Goal: Task Accomplishment & Management: Manage account settings

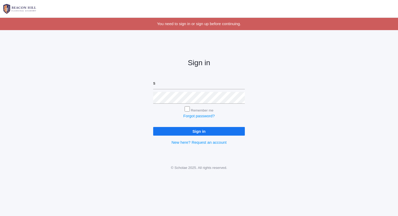
type input "[PERSON_NAME][EMAIL_ADDRESS][DOMAIN_NAME]"
click at [153, 127] on input "Sign in" at bounding box center [199, 131] width 92 height 9
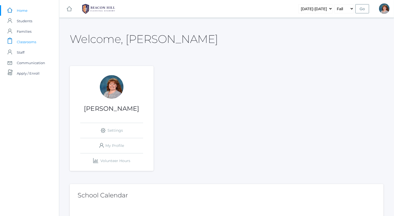
click at [32, 42] on span "Classrooms" at bounding box center [26, 42] width 19 height 10
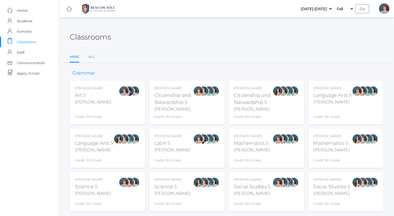
click at [348, 101] on div "Bence" at bounding box center [332, 102] width 38 height 6
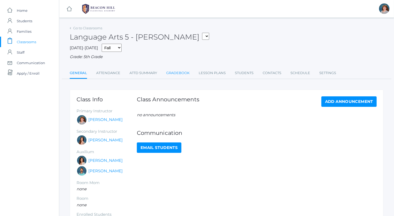
click at [181, 70] on link "Gradebook" at bounding box center [177, 73] width 23 height 10
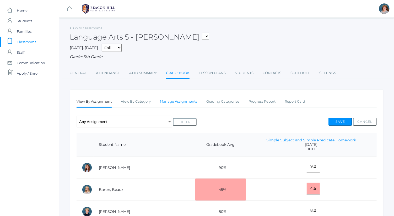
click at [196, 98] on link "Manage Assignments" at bounding box center [178, 101] width 37 height 10
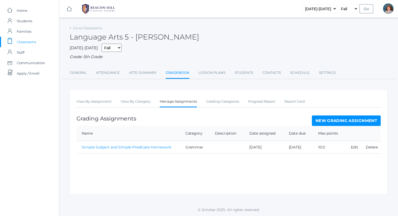
click at [332, 124] on link "New Grading Assignment" at bounding box center [346, 121] width 69 height 10
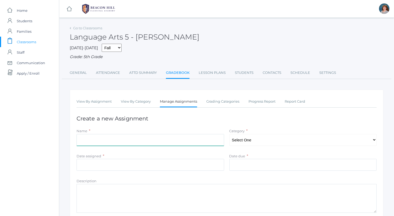
click at [164, 142] on input "Name" at bounding box center [151, 140] width 148 height 12
type input "Mrs. Granger Paragraph"
click at [290, 140] on select "Select One Spelling Composition Grammar Literature Memory" at bounding box center [303, 140] width 148 height 12
select select "1034"
click at [229, 134] on select "Select One Spelling Composition Grammar Literature Memory" at bounding box center [303, 140] width 148 height 12
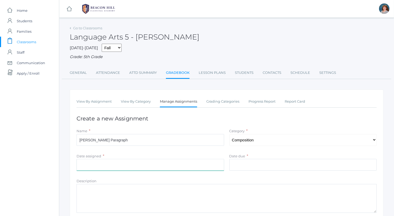
click at [169, 161] on input "Date assigned" at bounding box center [151, 165] width 148 height 12
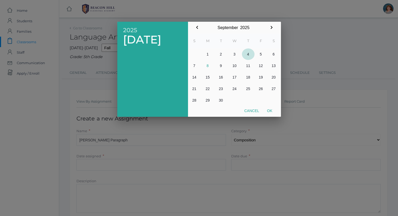
click at [249, 55] on button "4" at bounding box center [248, 54] width 13 height 12
click at [259, 53] on button "5" at bounding box center [261, 54] width 13 height 12
click at [247, 54] on button "4" at bounding box center [248, 54] width 13 height 12
click at [238, 53] on button "3" at bounding box center [234, 54] width 15 height 12
click at [273, 113] on button "Ok" at bounding box center [269, 110] width 13 height 9
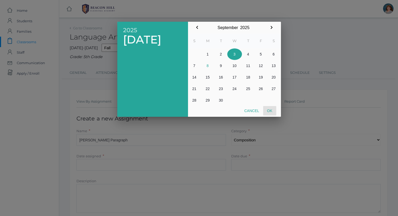
type input "2025-09-03"
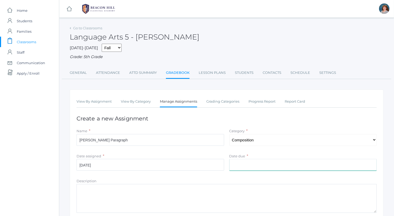
click at [270, 160] on input "Date due" at bounding box center [303, 165] width 148 height 12
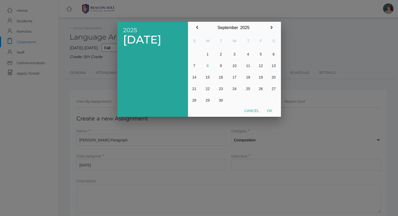
click at [248, 46] on th "T" at bounding box center [248, 41] width 13 height 15
click at [248, 48] on button "4" at bounding box center [248, 54] width 13 height 12
click at [271, 112] on button "Ok" at bounding box center [269, 110] width 13 height 9
type input "2025-09-04"
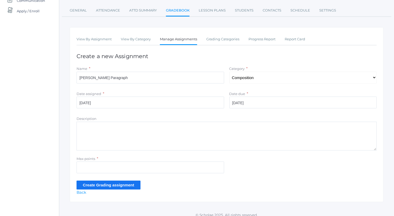
scroll to position [67, 0]
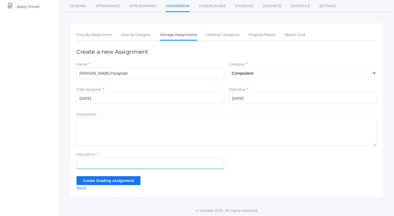
click at [186, 160] on input "Max points" at bounding box center [151, 163] width 148 height 12
type input "12"
click at [130, 181] on input "Create Grading assignment" at bounding box center [109, 180] width 64 height 9
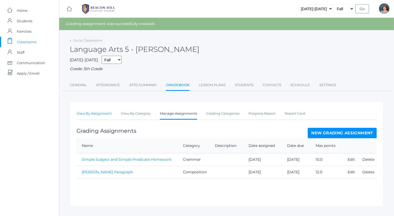
click at [88, 115] on link "View By Assignment" at bounding box center [94, 113] width 35 height 10
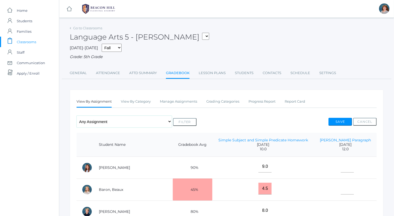
click at [113, 123] on select "Any Assignment Category: Composition - [PERSON_NAME] Paragraph Category: Gramma…" at bounding box center [124, 122] width 95 height 12
select select "9687"
click at [77, 116] on select "Any Assignment Category: Composition - [PERSON_NAME] Paragraph Category: Gramma…" at bounding box center [124, 122] width 95 height 12
click at [185, 120] on button "Filter" at bounding box center [185, 122] width 24 height 8
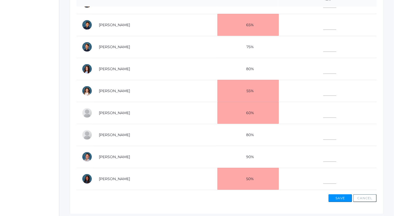
scroll to position [82, 0]
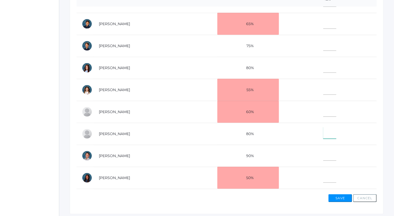
click at [324, 134] on input"] "text" at bounding box center [329, 133] width 13 height 12
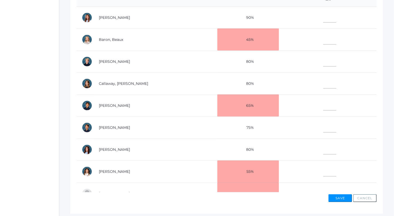
type input"] "8"
click at [323, 17] on input"] "text" at bounding box center [329, 17] width 13 height 12
type input"] "12"
click at [323, 150] on input"] "text" at bounding box center [329, 149] width 13 height 12
type input"] "12"
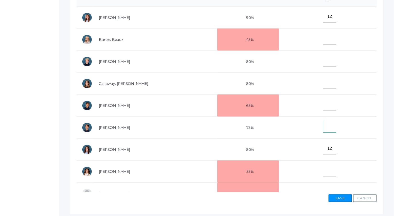
click at [323, 126] on input"] "text" at bounding box center [329, 127] width 13 height 12
type input"] "11"
click at [324, 40] on input"] "text" at bounding box center [329, 39] width 13 height 12
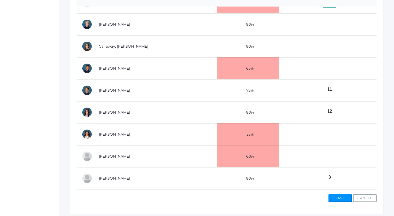
scroll to position [46, 0]
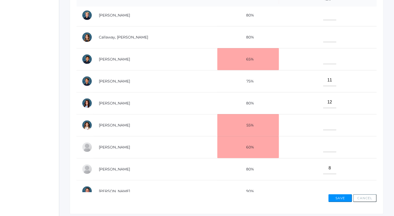
type input"] "8.5"
click at [324, 12] on input"] "text" at bounding box center [329, 14] width 13 height 12
type input"] "11"
click at [328, 120] on input"] "text" at bounding box center [329, 124] width 13 height 12
type input"] "10"
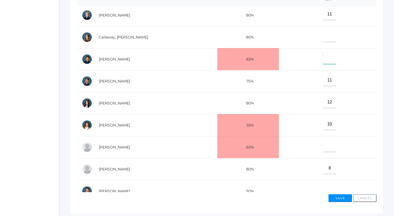
click at [323, 53] on input"] "text" at bounding box center [329, 58] width 13 height 12
type input"] "12"
click at [323, 34] on input"] "text" at bounding box center [329, 36] width 13 height 12
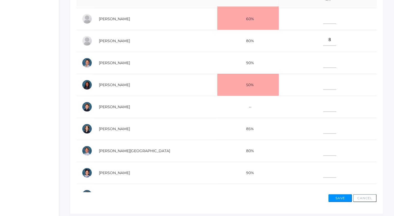
scroll to position [175, 0]
type input"] "12"
click at [323, 128] on input"] "text" at bounding box center [329, 128] width 13 height 12
type input"] "11"
click at [323, 169] on input"] "text" at bounding box center [329, 172] width 13 height 12
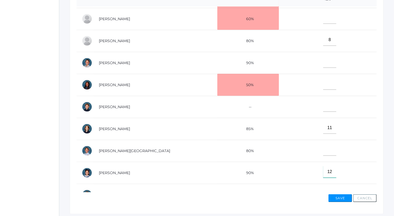
type input"] "12"
click at [323, 15] on input"] "text" at bounding box center [329, 18] width 13 height 12
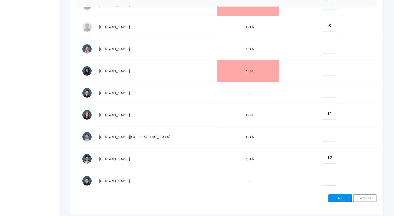
scroll to position [191, 0]
type input"] "11"
click at [323, 45] on input"] "text" at bounding box center [329, 48] width 13 height 12
click at [323, 68] on input"] "text" at bounding box center [329, 70] width 13 height 12
type input"] "10"
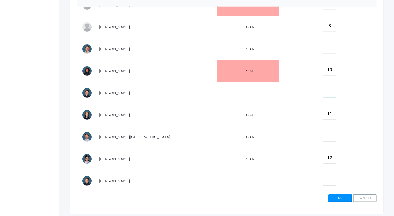
click at [323, 88] on input"] "text" at bounding box center [329, 92] width 13 height 12
type input"] "9"
click at [323, 45] on input"] "text" at bounding box center [329, 48] width 13 height 12
type input"] "12"
click at [323, 134] on input"] "text" at bounding box center [329, 136] width 13 height 12
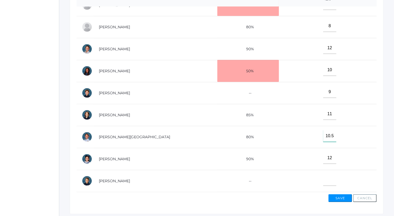
type input"] "10.5"
click at [341, 197] on button "Save" at bounding box center [340, 198] width 24 height 8
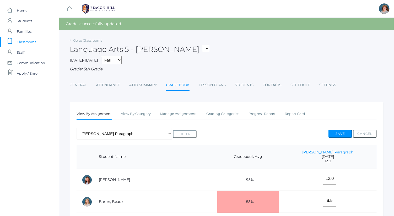
click at [327, 68] on div "Grade: 5th Grade" at bounding box center [227, 69] width 314 height 6
click at [330, 131] on button "Save" at bounding box center [340, 134] width 24 height 8
click at [218, 83] on link "Lesson Plans" at bounding box center [212, 85] width 27 height 10
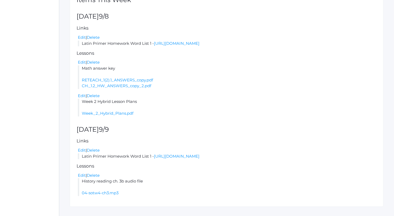
scroll to position [122, 0]
click at [137, 80] on link "RETEACH_1(2).1_ANSWERS_copy.pdf" at bounding box center [117, 80] width 71 height 5
click at [120, 88] on link "CH._1.2_HW_ANSWERS_copy_2.pdf" at bounding box center [116, 86] width 69 height 5
